Goal: Transaction & Acquisition: Purchase product/service

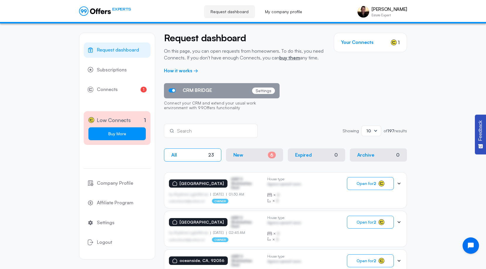
click at [119, 132] on link "Buy More" at bounding box center [116, 133] width 57 height 13
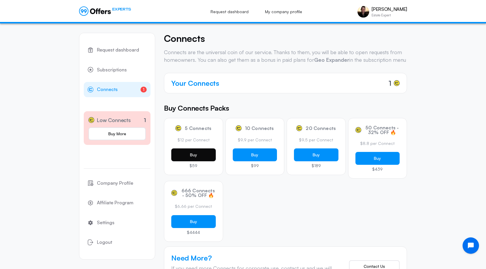
click at [193, 161] on button "Buy" at bounding box center [193, 154] width 44 height 13
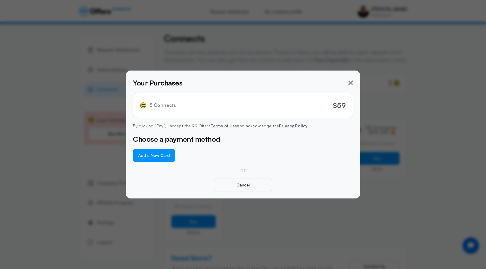
click at [161, 157] on button "Add a New Card" at bounding box center [154, 155] width 42 height 13
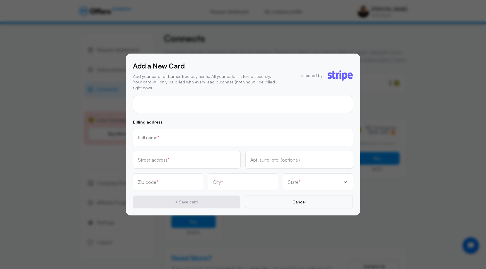
click at [186, 106] on div at bounding box center [243, 104] width 220 height 18
click at [224, 120] on p "Billing address" at bounding box center [243, 122] width 220 height 4
click at [213, 137] on input "text" at bounding box center [243, 137] width 210 height 6
type input "[PERSON_NAME]"
type input "4"
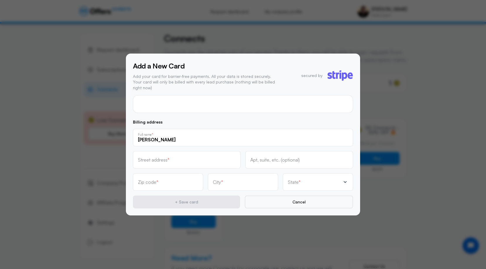
click at [200, 161] on div "Street address *" at bounding box center [187, 160] width 108 height 18
type input "[STREET_ADDRESS]"
type input "92008"
type input "Carlsbad"
click at [294, 180] on p "State" at bounding box center [293, 182] width 11 height 5
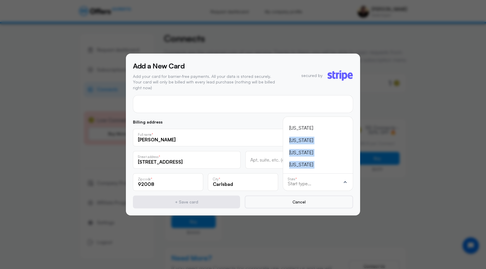
scroll to position [-16, 0]
drag, startPoint x: 312, startPoint y: 158, endPoint x: 310, endPoint y: 121, distance: 36.9
click at [310, 121] on ul "[US_STATE] [US_STATE] [US_STATE] [US_STATE] [US_STATE] [US_STATE] [US_STATE] [U…" at bounding box center [318, 144] width 60 height 47
click at [298, 127] on div "[US_STATE]" at bounding box center [314, 131] width 50 height 8
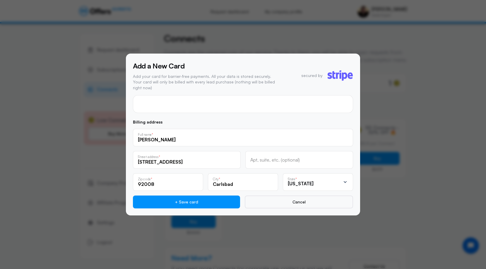
click at [201, 159] on input "[STREET_ADDRESS]" at bounding box center [187, 162] width 98 height 6
type input "[STREET_ADDRESS]"
click at [267, 164] on div "Apt, suite, etc. (optional)" at bounding box center [299, 160] width 108 height 18
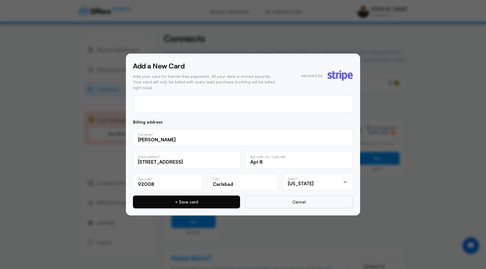
type input "Apt 8"
click at [207, 198] on button "+ Save card" at bounding box center [186, 202] width 107 height 13
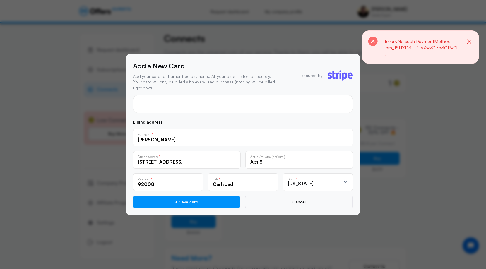
click at [257, 161] on input "Apt 8" at bounding box center [299, 162] width 98 height 6
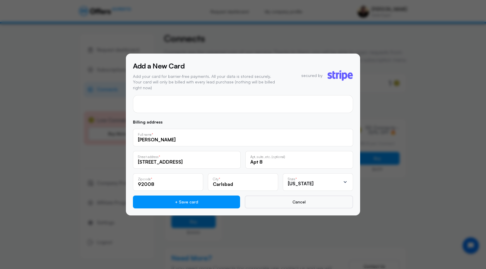
click at [246, 106] on div "4" at bounding box center [243, 104] width 220 height 18
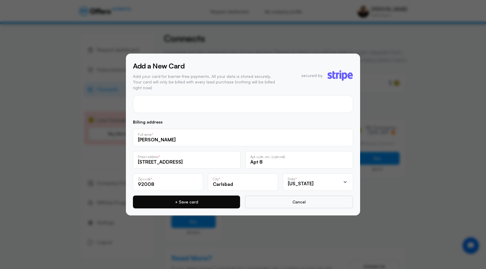
click at [224, 199] on button "+ Save card" at bounding box center [186, 202] width 107 height 13
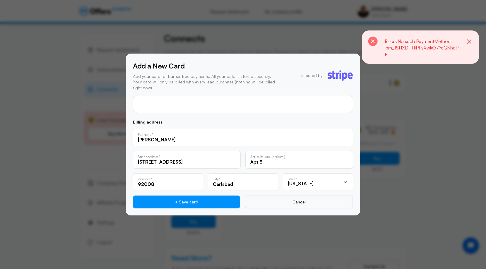
click at [471, 42] on icon "button" at bounding box center [468, 41] width 7 height 7
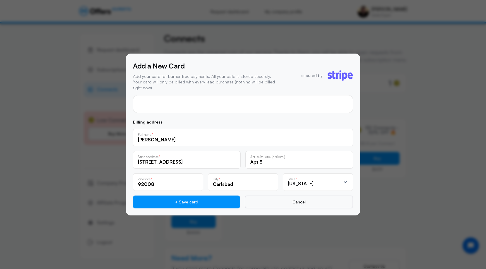
click at [402, 56] on div at bounding box center [243, 134] width 486 height 269
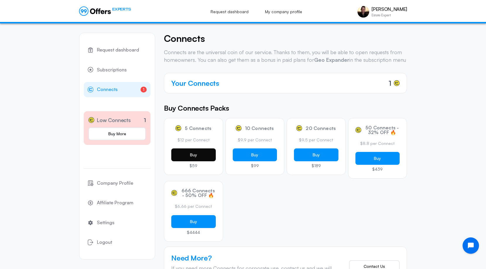
click at [193, 161] on button "Buy" at bounding box center [193, 154] width 44 height 13
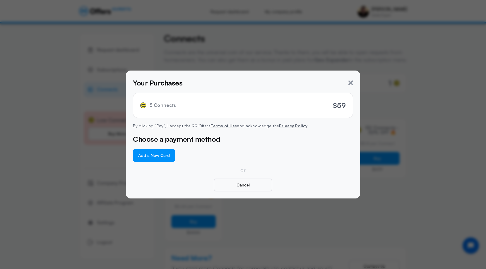
click at [171, 158] on button "Add a New Card" at bounding box center [154, 155] width 42 height 13
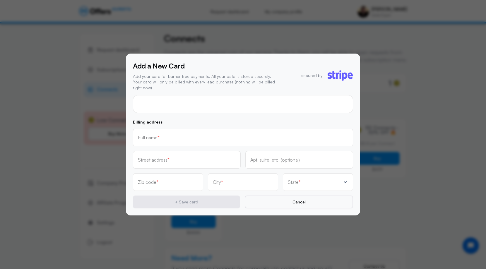
click at [160, 105] on div at bounding box center [243, 104] width 220 height 18
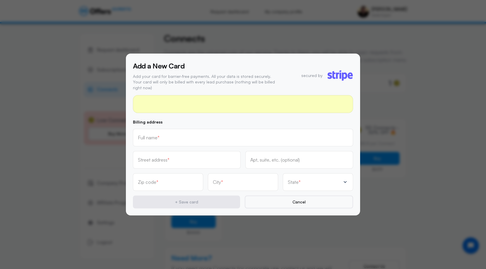
scroll to position [11, 0]
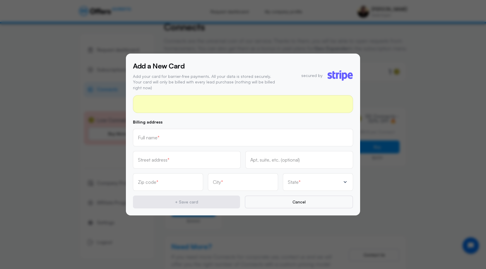
click at [194, 138] on div "Full name *" at bounding box center [243, 138] width 220 height 18
type input "[PERSON_NAME]"
type input "4"
click at [189, 157] on input "text" at bounding box center [187, 160] width 98 height 6
type input "[STREET_ADDRESS]"
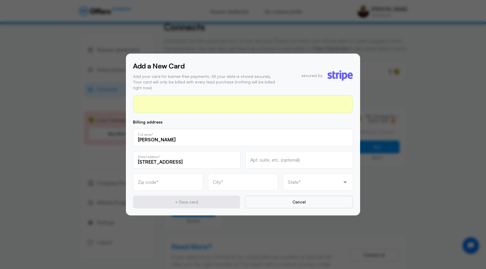
type input "92008"
type input "Carlsbad"
type input "[STREET_ADDRESS]"
click at [282, 160] on input "text" at bounding box center [299, 162] width 98 height 6
type input "Apt 8"
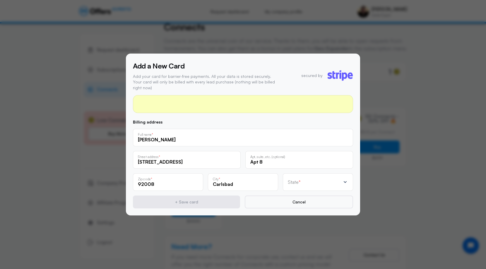
click at [303, 182] on div "State *" at bounding box center [314, 182] width 53 height 6
drag, startPoint x: 312, startPoint y: 151, endPoint x: 306, endPoint y: 124, distance: 28.2
click at [306, 124] on ul "[US_STATE] [US_STATE] [US_STATE] [US_STATE] [US_STATE] [US_STATE] [US_STATE] [U…" at bounding box center [318, 144] width 60 height 47
click at [302, 135] on div "[US_STATE]" at bounding box center [314, 139] width 50 height 8
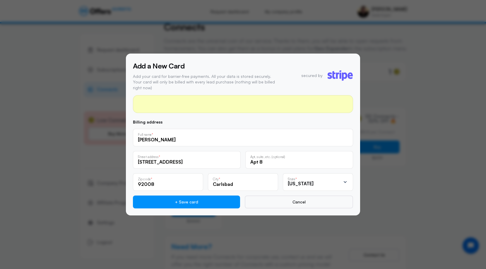
click at [299, 146] on div "Billing address [PERSON_NAME] Full name * [STREET_ADDRESS], suite, etc. (option…" at bounding box center [243, 164] width 220 height 88
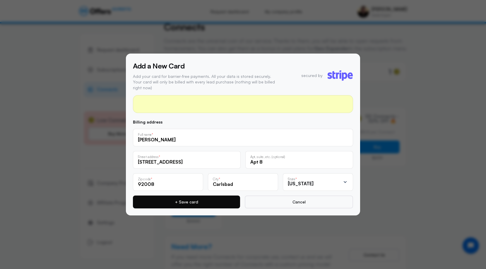
click at [220, 201] on button "+ Save card" at bounding box center [186, 202] width 107 height 13
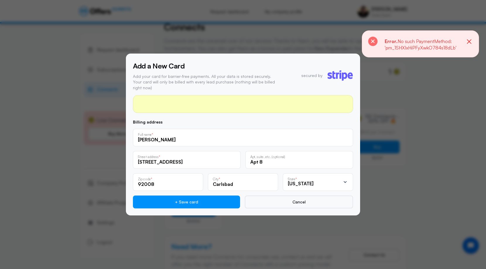
click at [411, 47] on span "No such PaymentMethod: 'pm_1SHXIxHiPFyXwkO784s18dLb'" at bounding box center [421, 44] width 72 height 12
click at [375, 41] on rect at bounding box center [372, 41] width 9 height 9
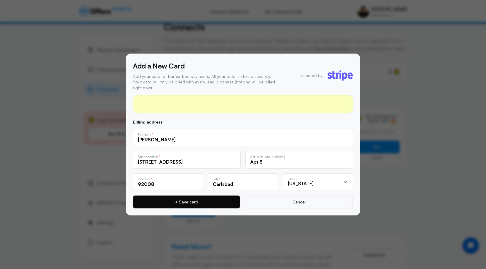
click at [213, 198] on button "+ Save card" at bounding box center [186, 202] width 107 height 13
click at [201, 196] on button "+ Save card" at bounding box center [186, 202] width 107 height 13
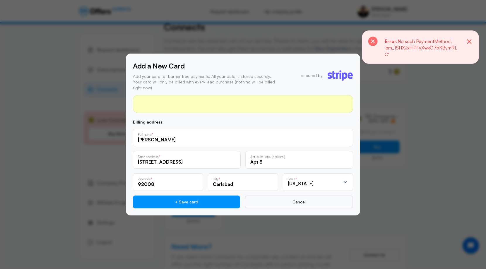
click at [421, 47] on span "No such PaymentMethod: 'pm_1SHXJxHiPFyXwkO7bKBymRLC'" at bounding box center [421, 47] width 73 height 19
click at [467, 40] on icon "button" at bounding box center [468, 41] width 7 height 7
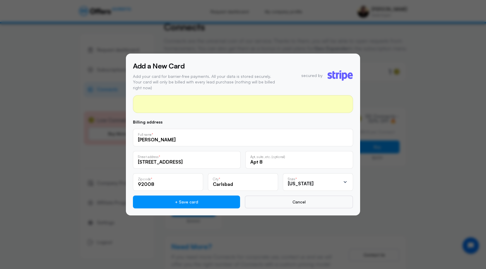
click at [164, 22] on div at bounding box center [243, 134] width 486 height 269
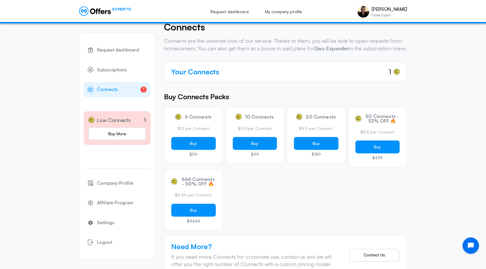
click at [301, 222] on div "5 Connects $12 per Connect Buy $59 10 Connects $9.9 per Connect Buy $99 20 Conn…" at bounding box center [285, 169] width 243 height 124
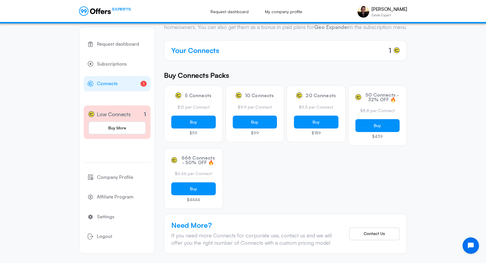
scroll to position [40, 0]
click at [120, 63] on span "Subscriptions" at bounding box center [112, 64] width 30 height 8
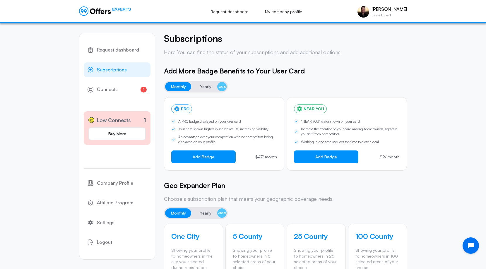
click at [243, 186] on h5 "Geo Expander Plan" at bounding box center [285, 185] width 243 height 11
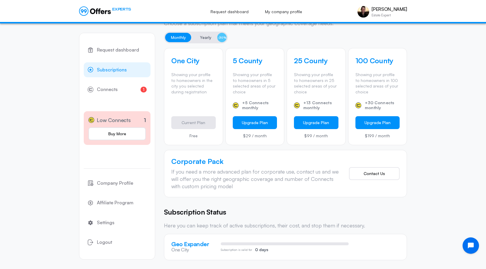
scroll to position [182, 0]
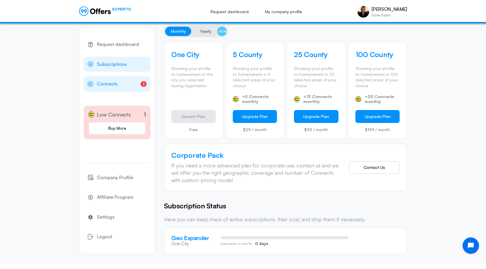
click at [117, 89] on link "1 Connects 1" at bounding box center [117, 83] width 67 height 15
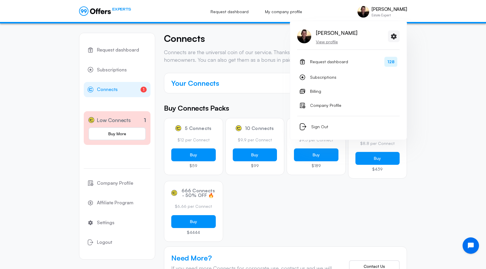
click at [386, 18] on div "[PERSON_NAME] Estate Expert [PERSON_NAME] View profile Request dashboard 128 Su…" at bounding box center [381, 12] width 49 height 18
click at [325, 87] on link "Billing" at bounding box center [348, 91] width 102 height 12
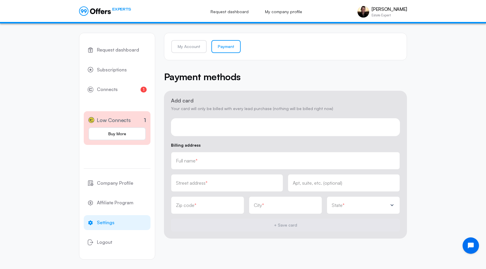
click at [226, 160] on input "text" at bounding box center [285, 160] width 219 height 6
type input "[PERSON_NAME]"
type input "4"
click at [225, 186] on div "Street address *" at bounding box center [227, 183] width 112 height 18
type input "[STREET_ADDRESS]"
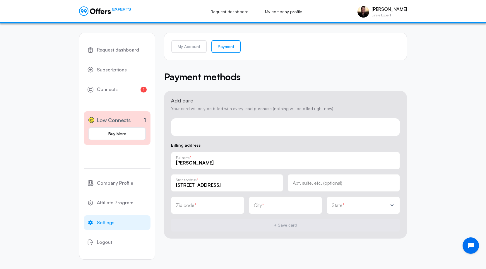
type input "92008"
type input "Carlsbad"
type input "[STREET_ADDRESS]"
click at [322, 188] on div "Apt, suite, etc. (optional)" at bounding box center [344, 183] width 112 height 18
type input "Apt 8"
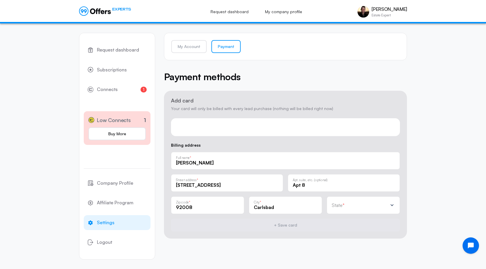
click at [348, 210] on div "State *" at bounding box center [363, 205] width 73 height 18
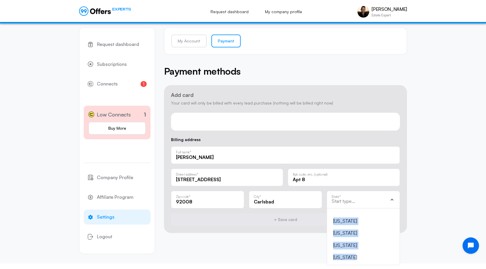
scroll to position [53, 0]
drag, startPoint x: 348, startPoint y: 214, endPoint x: 349, endPoint y: 244, distance: 30.7
click at [349, 244] on ul "[US_STATE] [US_STATE] [US_STATE] [US_STATE] [US_STATE] [US_STATE] [US_STATE] [U…" at bounding box center [363, 236] width 63 height 47
click at [342, 216] on div "[US_STATE]" at bounding box center [359, 215] width 53 height 8
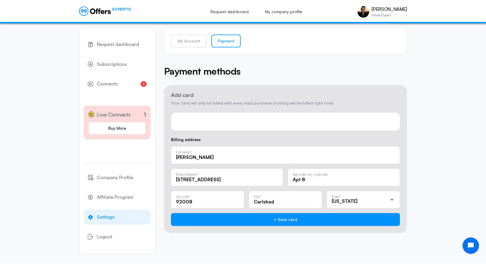
click at [434, 195] on div "Request dashboard Subscriptions 1 Connects 1 Low Connects 1 Buy More Company Pr…" at bounding box center [243, 141] width 486 height 246
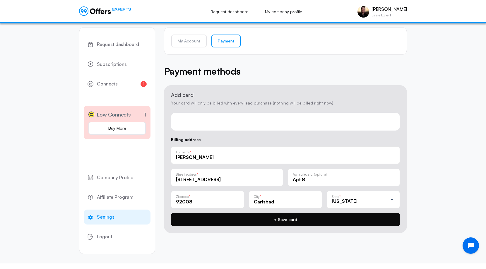
click at [291, 220] on button "+ Save card" at bounding box center [285, 219] width 229 height 13
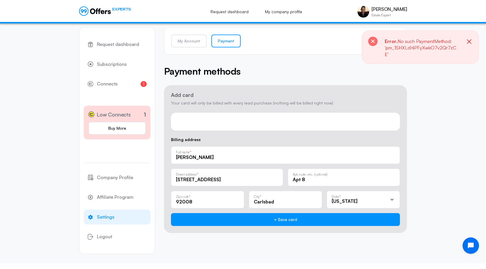
click at [426, 49] on span "No such PaymentMethod: 'pm_1SHXLdHiPFyXwkO7v2Qr7zCE'" at bounding box center [421, 47] width 72 height 19
drag, startPoint x: 455, startPoint y: 49, endPoint x: 377, endPoint y: 50, distance: 78.4
click at [377, 50] on div "Error. No such PaymentMethod: 'pm_1SHXLdHiPFyXwkO7v2Qr7zCE'" at bounding box center [420, 46] width 117 height 33
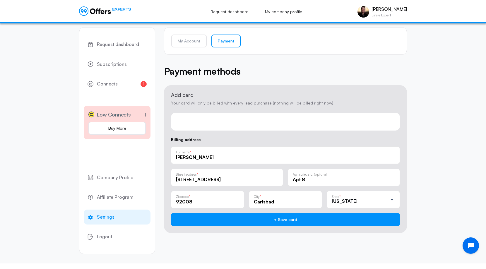
click at [465, 45] on div "Request dashboard Subscriptions 1 Connects 1 Low Connects 1 Buy More Company Pr…" at bounding box center [243, 141] width 486 height 246
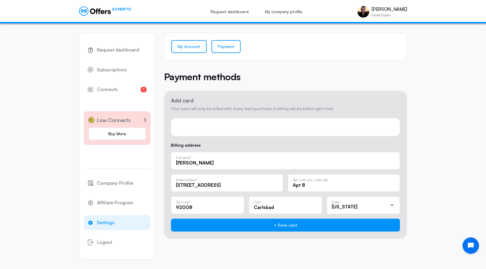
click at [191, 41] on link "My Account" at bounding box center [188, 46] width 35 height 13
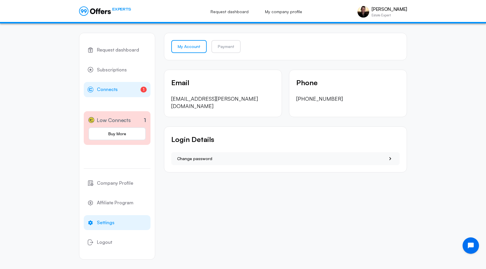
click at [140, 82] on link "1 Connects 1" at bounding box center [117, 89] width 67 height 15
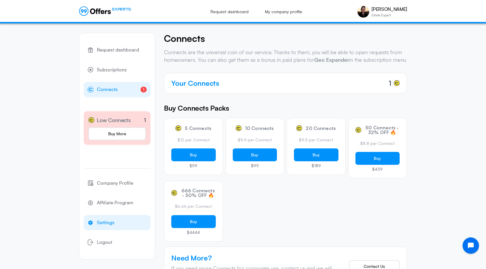
click at [117, 228] on link "Settings" at bounding box center [117, 222] width 67 height 15
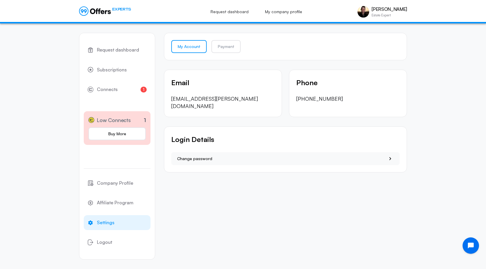
click at [301, 199] on div "Request dashboard Subscriptions 1 Connects 1 Low Connects 1 Buy More Company Pr…" at bounding box center [243, 146] width 328 height 246
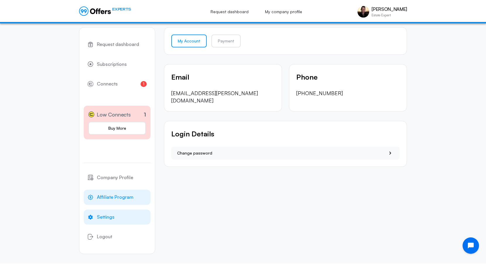
click at [103, 193] on link "Affiliate Program" at bounding box center [117, 197] width 67 height 15
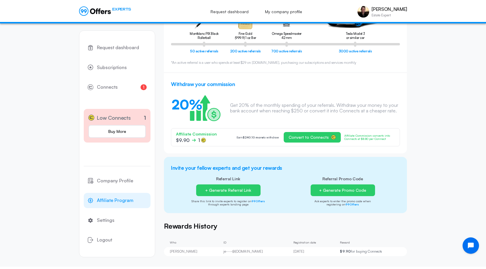
scroll to position [86, 0]
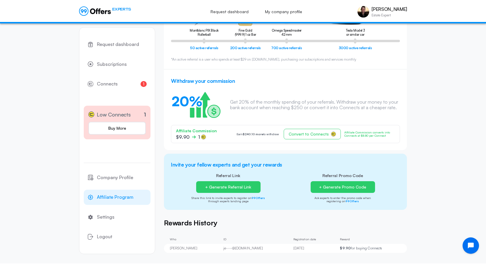
click at [300, 138] on button "Convert to Connects" at bounding box center [312, 134] width 57 height 11
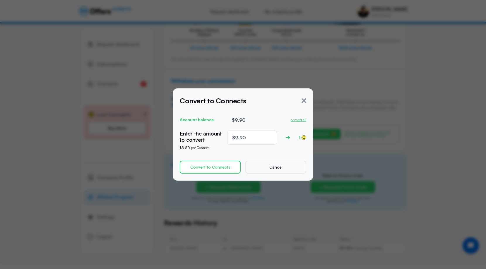
click at [228, 170] on button "Convert to Connects" at bounding box center [210, 167] width 61 height 13
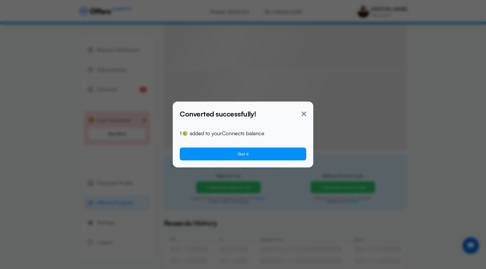
click at [239, 153] on button "Got it" at bounding box center [243, 154] width 126 height 13
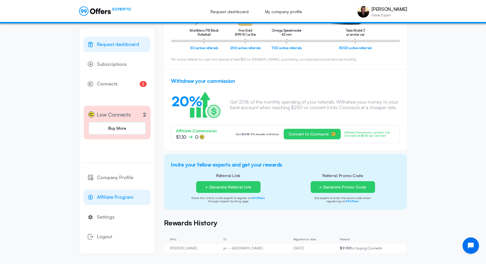
click at [110, 45] on span "Request dashboard" at bounding box center [118, 45] width 42 height 8
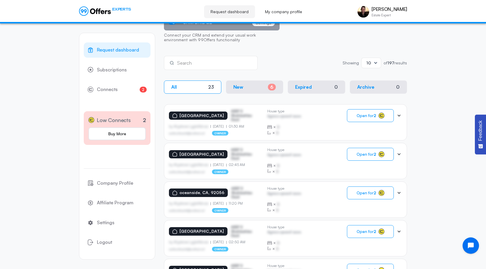
scroll to position [70, 0]
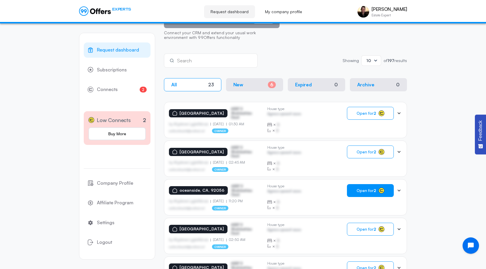
click at [361, 192] on span "Open for 2" at bounding box center [367, 190] width 20 height 5
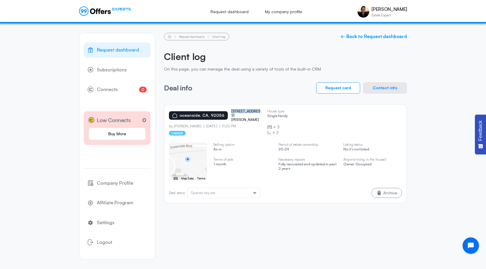
drag, startPoint x: 255, startPoint y: 114, endPoint x: 252, endPoint y: 110, distance: 4.0
click at [252, 110] on div "[GEOGRAPHIC_DATA] [STREET_ADDRESS][PERSON_NAME]" at bounding box center [216, 115] width 94 height 13
copy p "[STREET_ADDRESS][PERSON_NAME]"
click at [383, 84] on button "Contact info" at bounding box center [385, 87] width 44 height 11
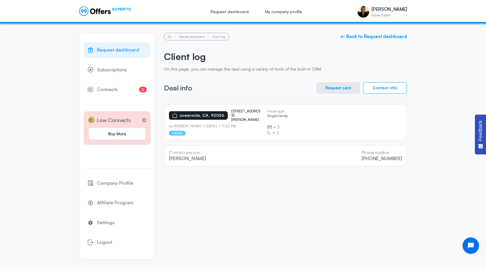
click at [350, 88] on button "Request card" at bounding box center [338, 87] width 44 height 11
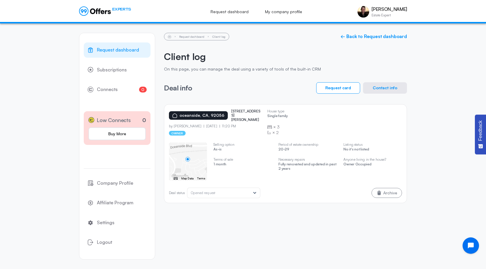
click at [371, 88] on button "Contact info" at bounding box center [385, 87] width 44 height 11
